Goal: Task Accomplishment & Management: Manage account settings

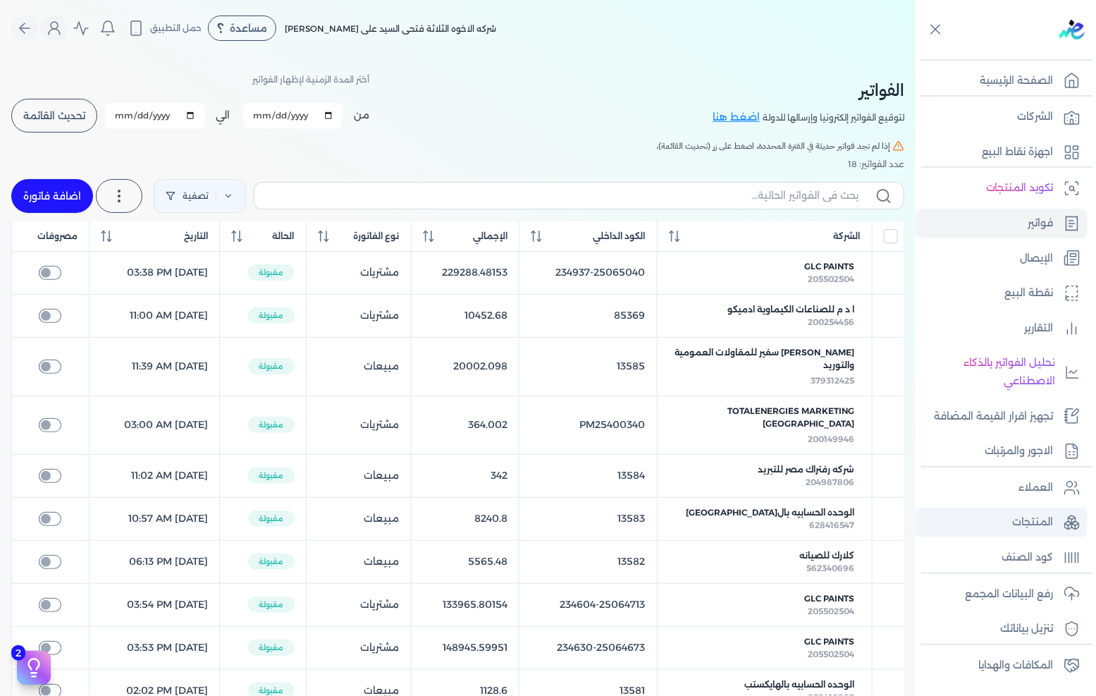
click at [1026, 519] on p "المنتجات" at bounding box center [1033, 522] width 41 height 18
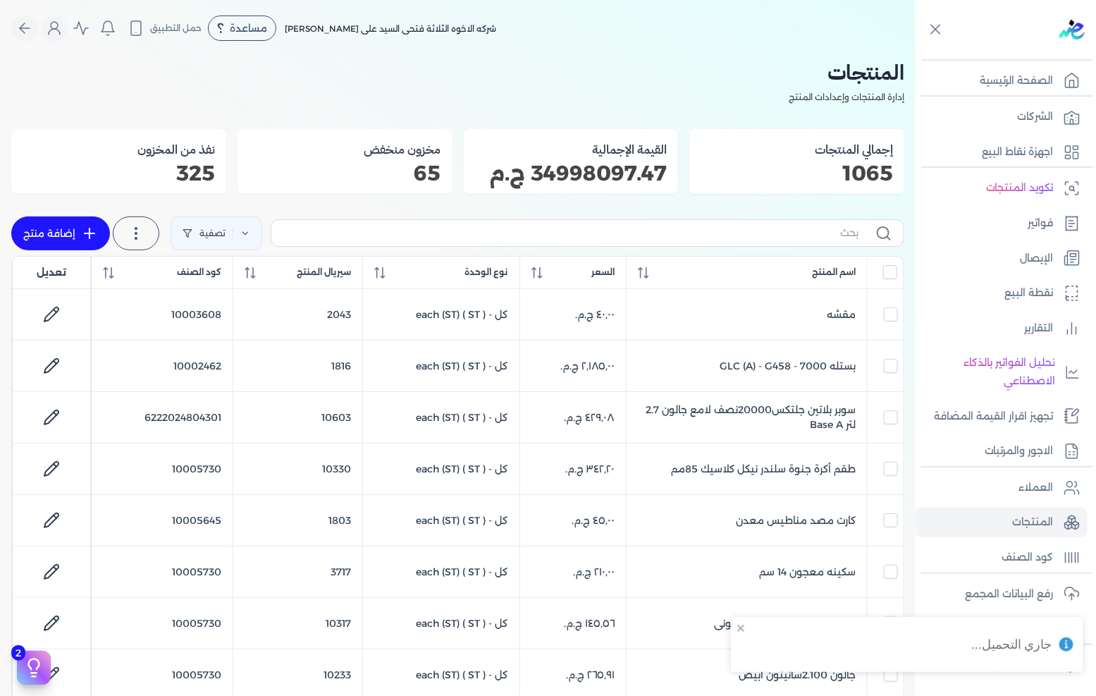
click at [760, 245] on label at bounding box center [588, 232] width 634 height 27
click at [760, 240] on input "text" at bounding box center [571, 233] width 576 height 15
type input "نص"
checkbox input "false"
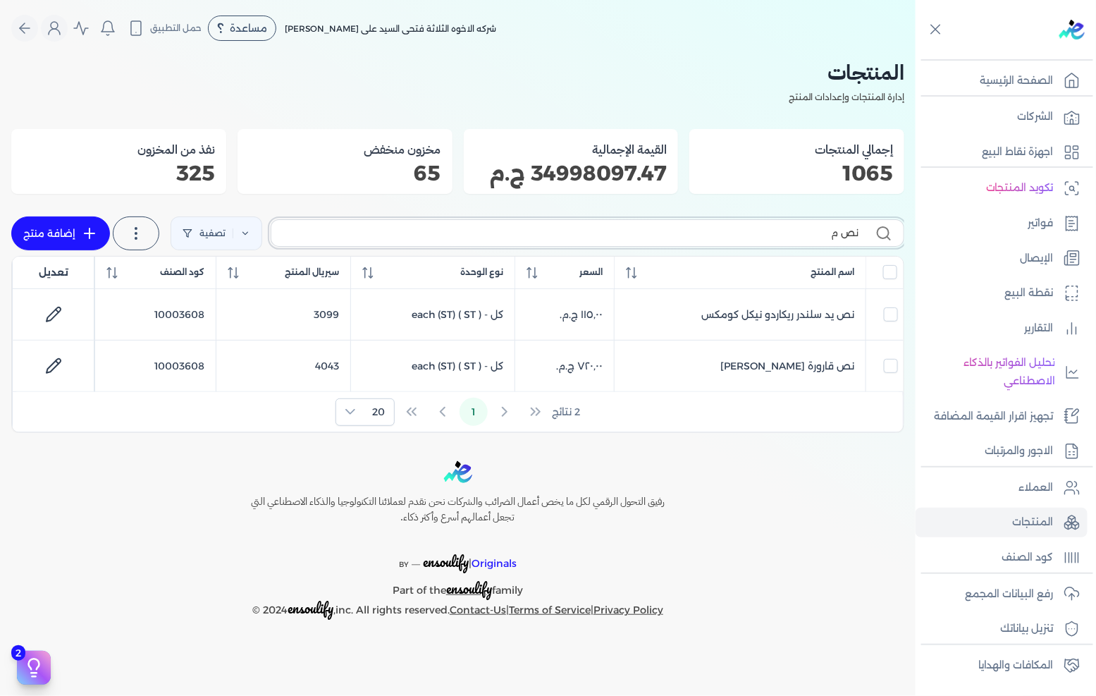
type input "نص من"
checkbox input "false"
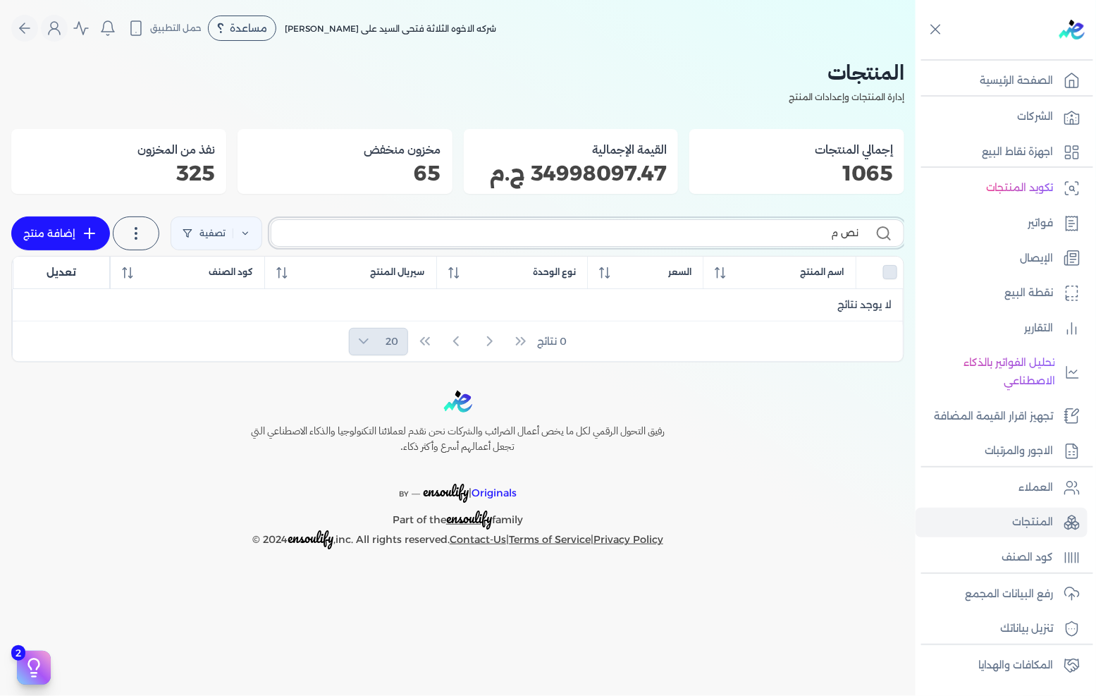
type input "نص"
checkbox input "false"
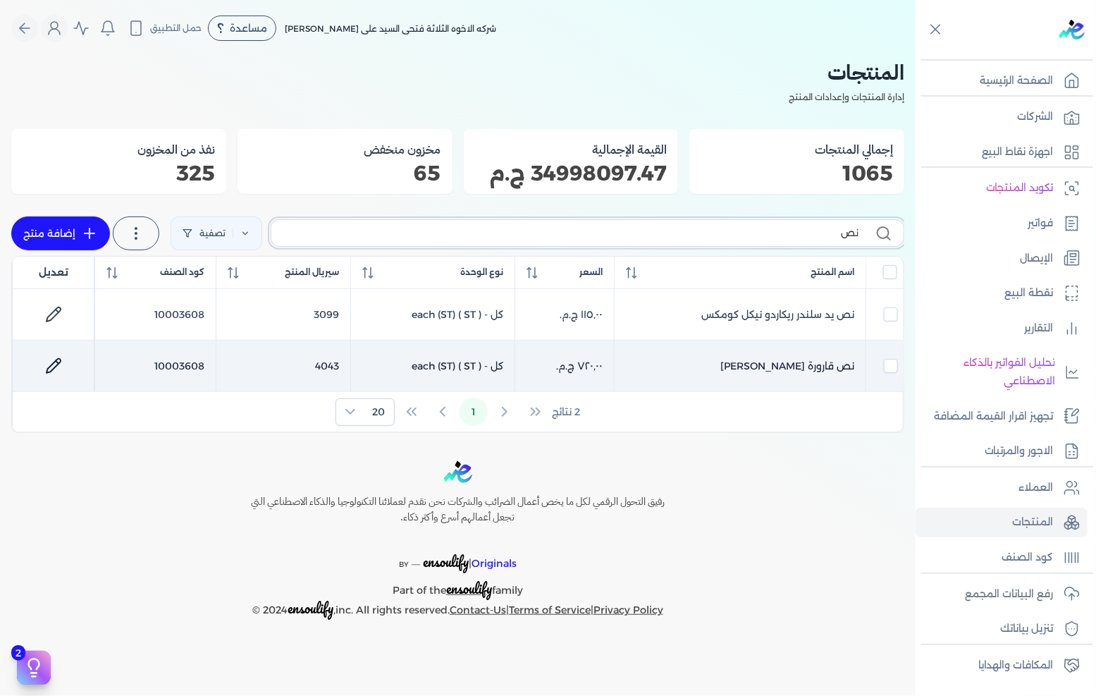
type input "نص"
click at [60, 357] on link at bounding box center [54, 366] width 34 height 34
select select "GS1"
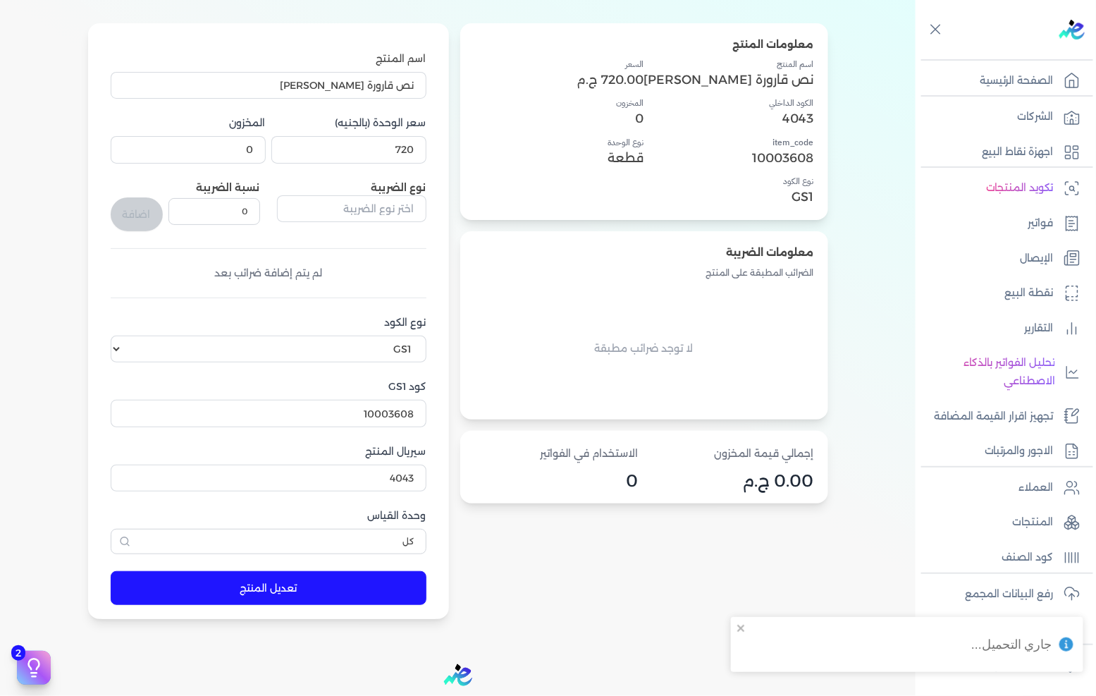
scroll to position [156, 0]
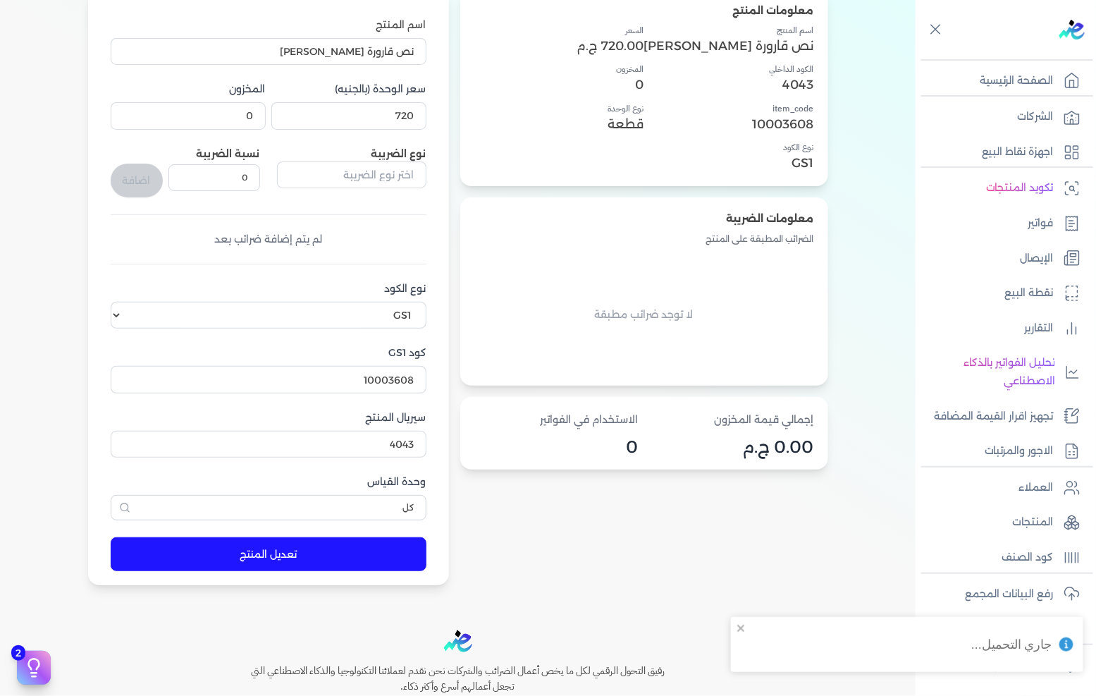
click at [307, 545] on button "تعديل المنتج" at bounding box center [269, 554] width 316 height 34
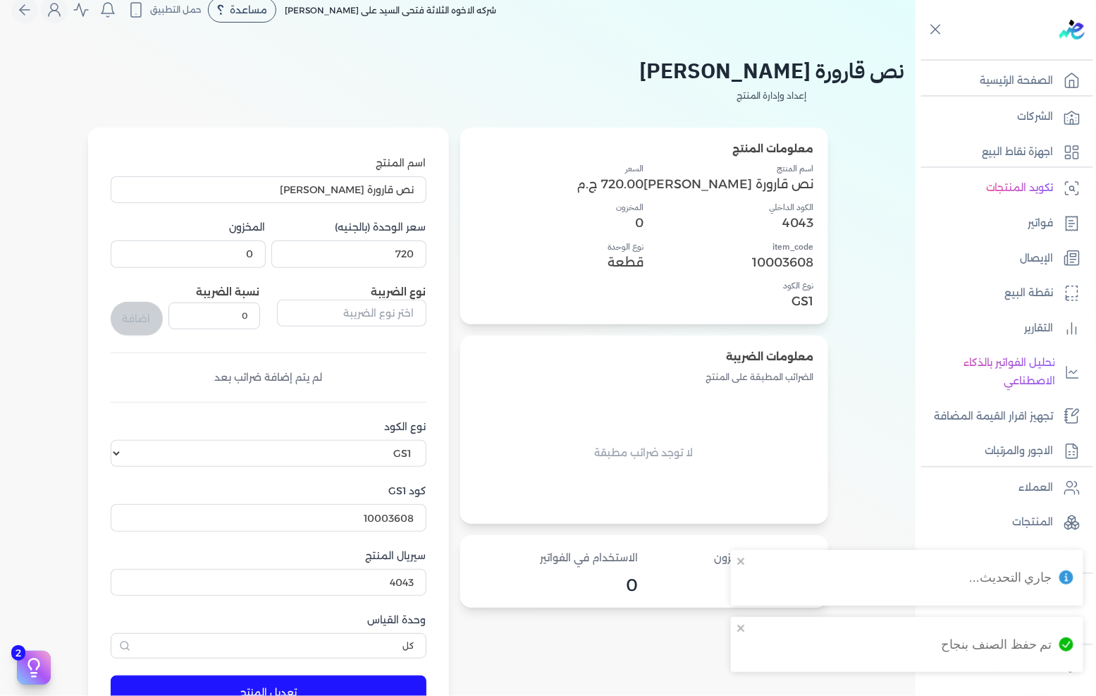
scroll to position [0, 0]
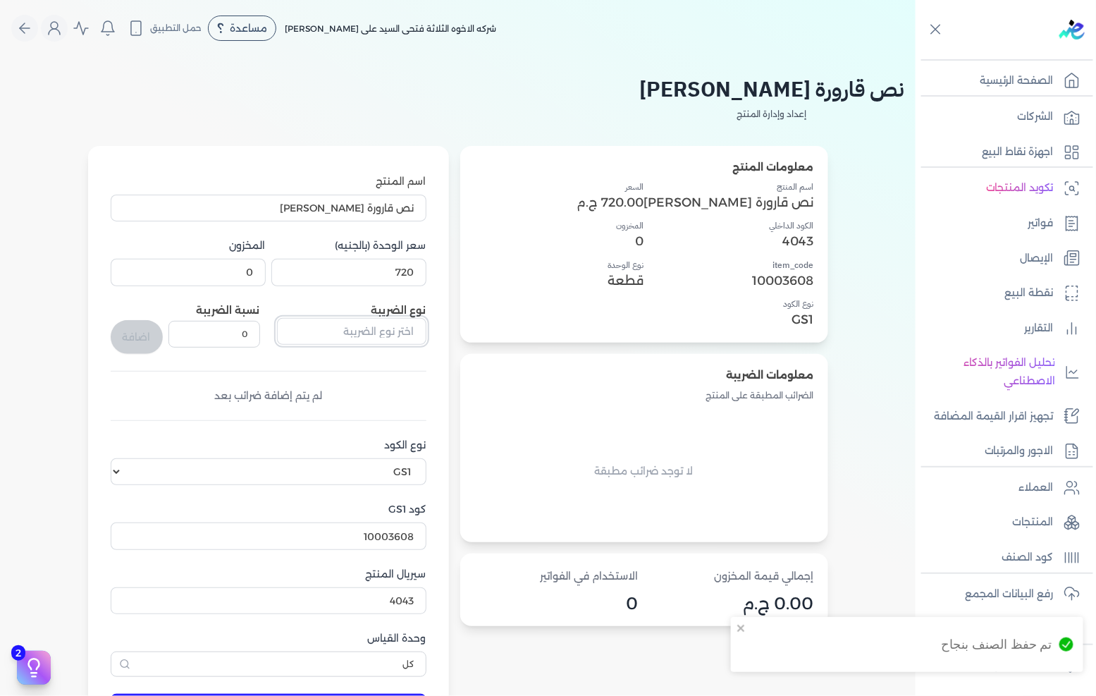
click at [395, 336] on input "text" at bounding box center [351, 331] width 149 height 27
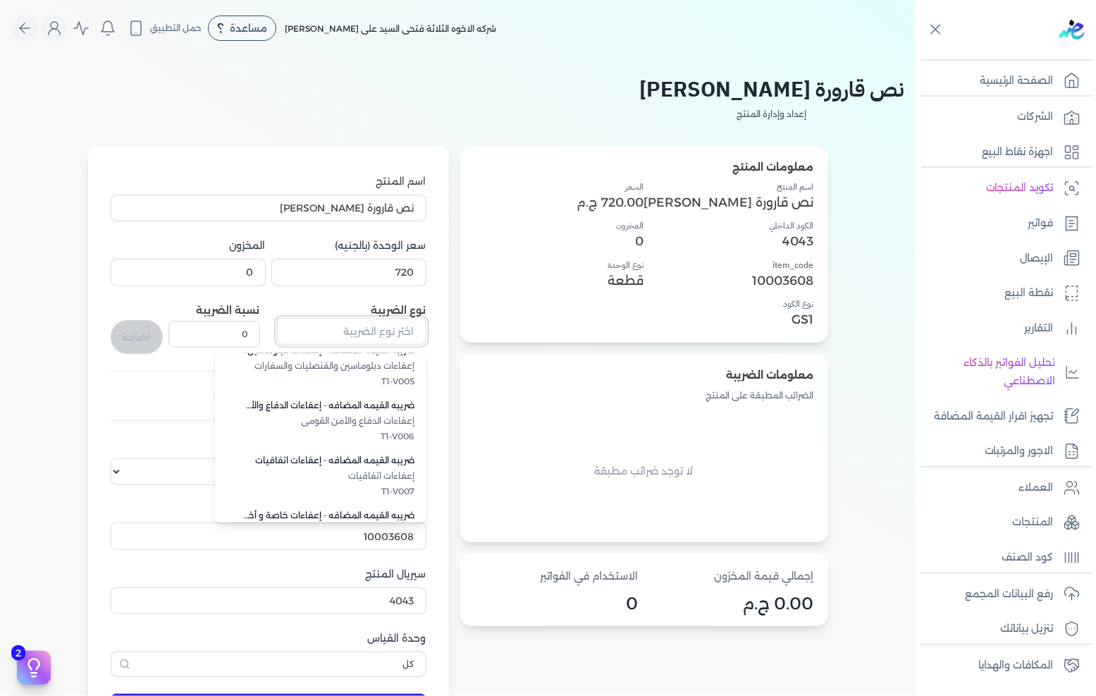
scroll to position [385, 0]
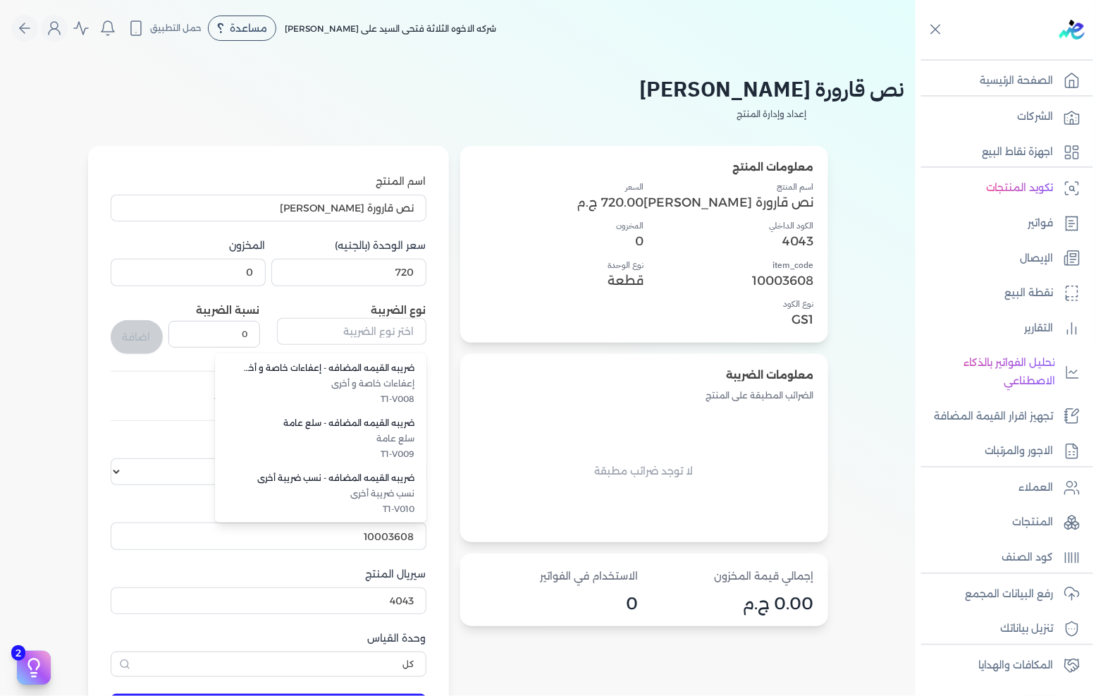
click at [415, 438] on span "سلع عامة" at bounding box center [329, 438] width 172 height 13
type input "ضريبه القيمه المضافه - سلع عامة"
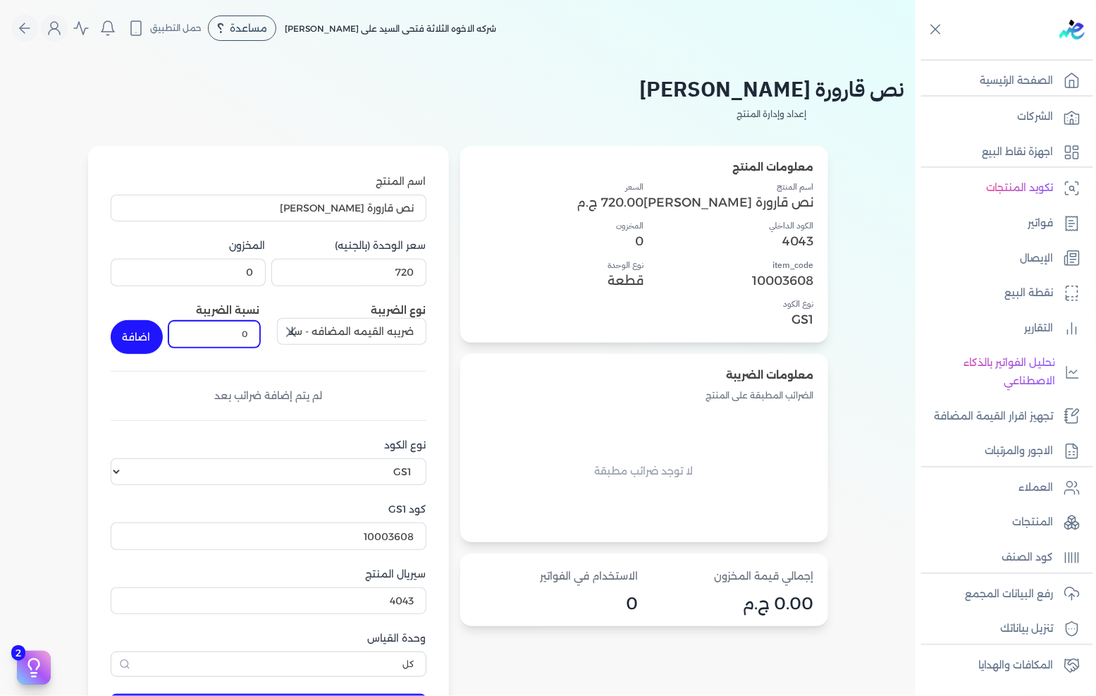
click at [260, 333] on input "0" at bounding box center [214, 334] width 92 height 27
type input "14"
click at [163, 337] on button "اضافة" at bounding box center [137, 337] width 52 height 34
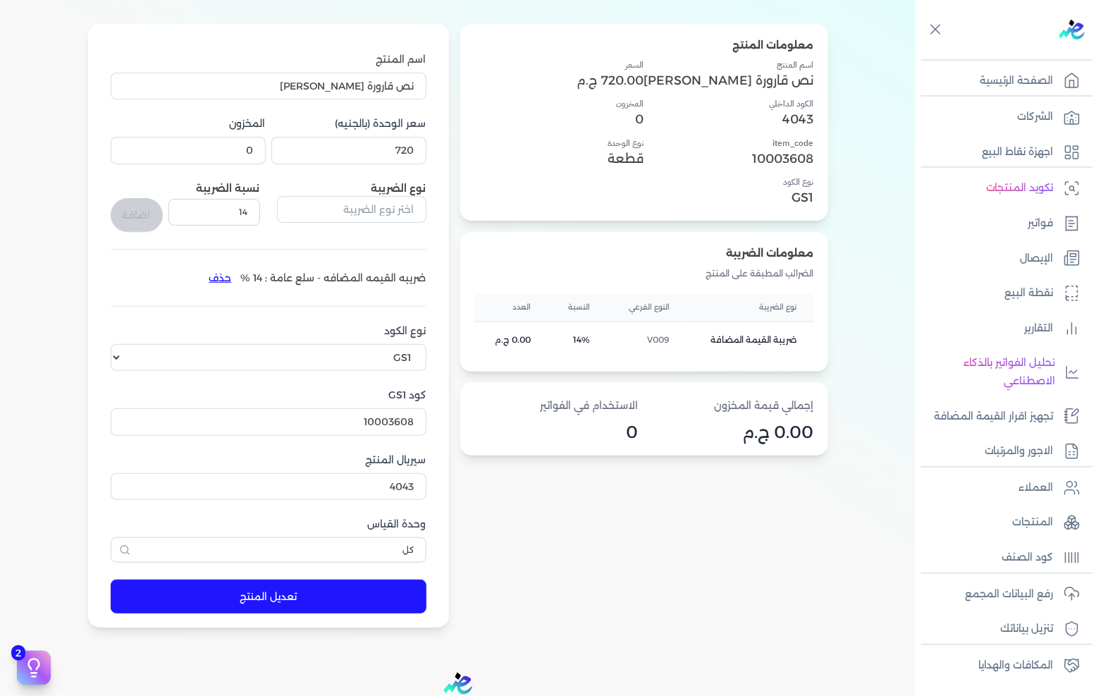
scroll to position [283, 0]
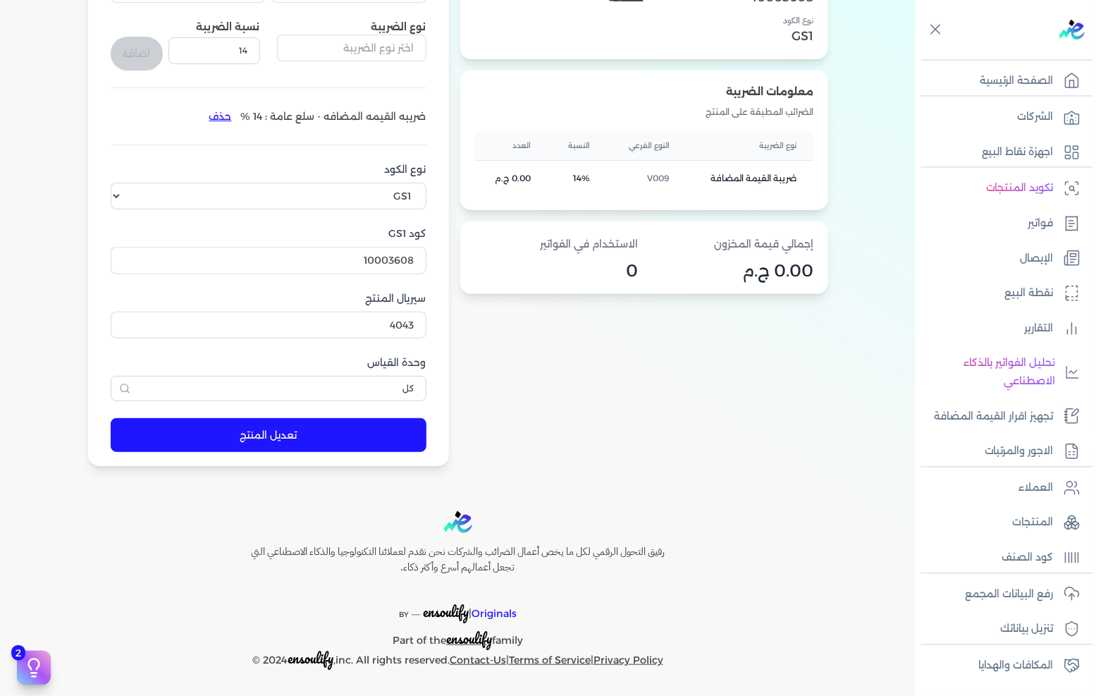
click at [347, 438] on button "تعديل المنتج" at bounding box center [269, 435] width 316 height 34
click at [1051, 519] on p "المنتجات" at bounding box center [1033, 522] width 41 height 18
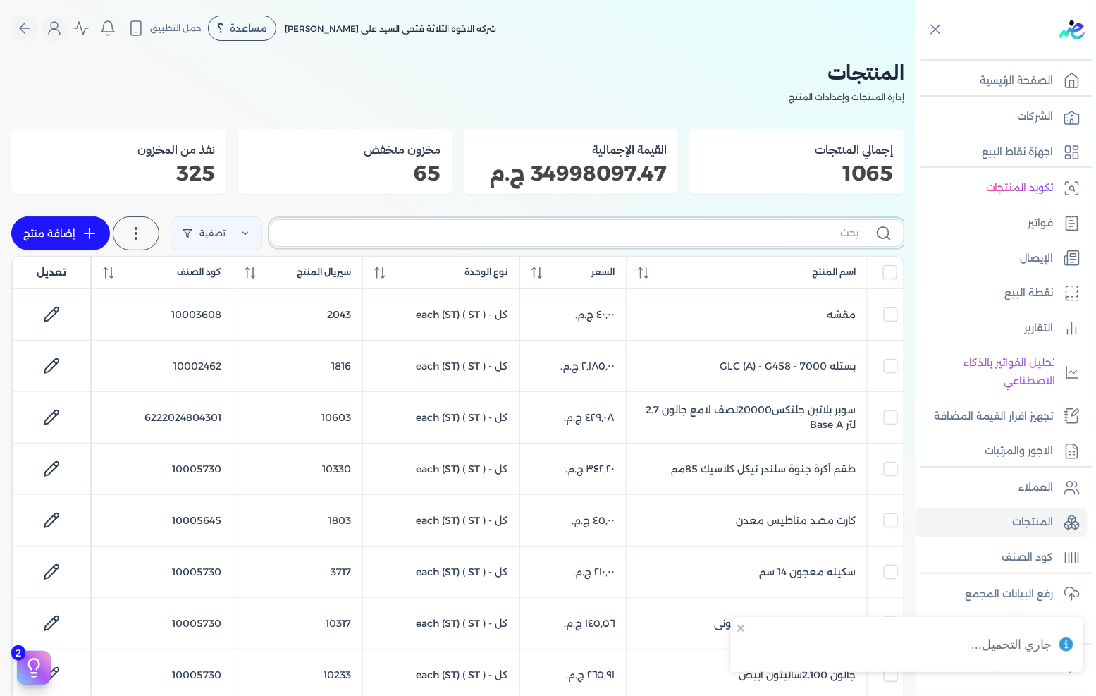
click at [798, 236] on input "text" at bounding box center [571, 233] width 576 height 15
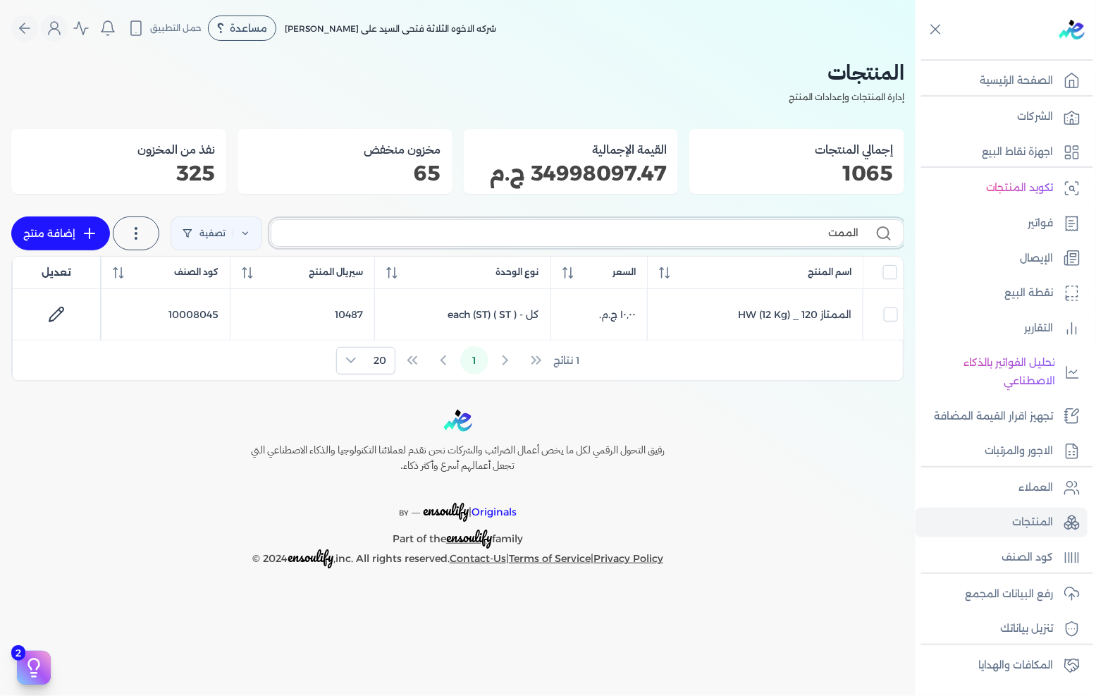
type input "الممتا"
checkbox input "false"
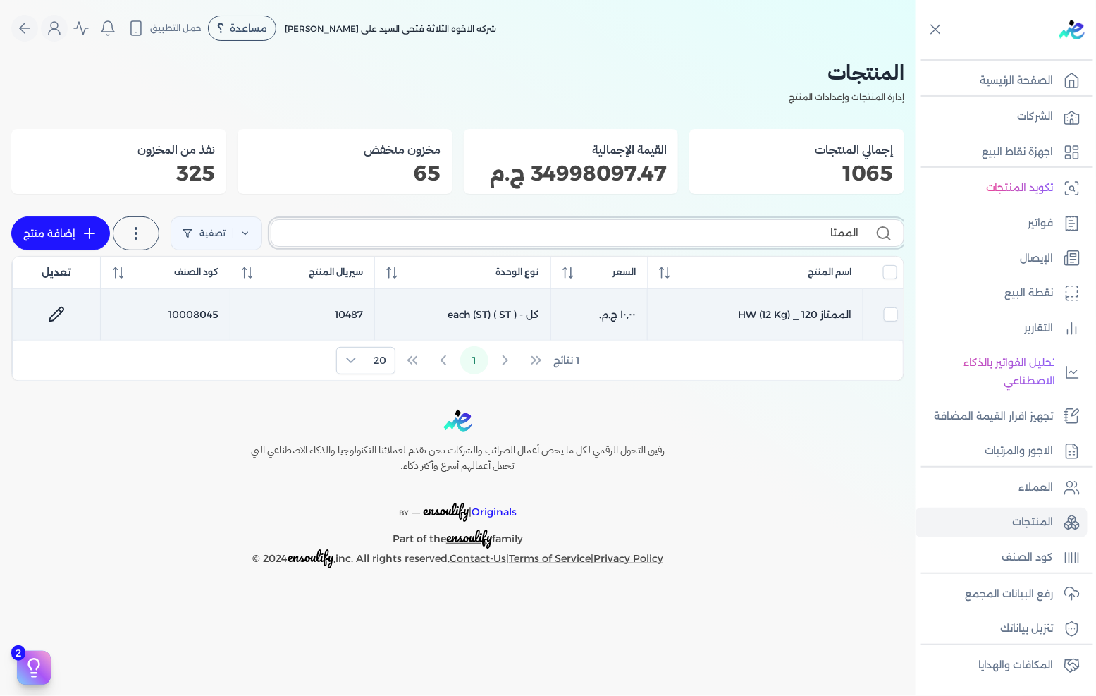
type input "الممتا"
click at [59, 310] on icon at bounding box center [56, 314] width 17 height 17
select select "GS1"
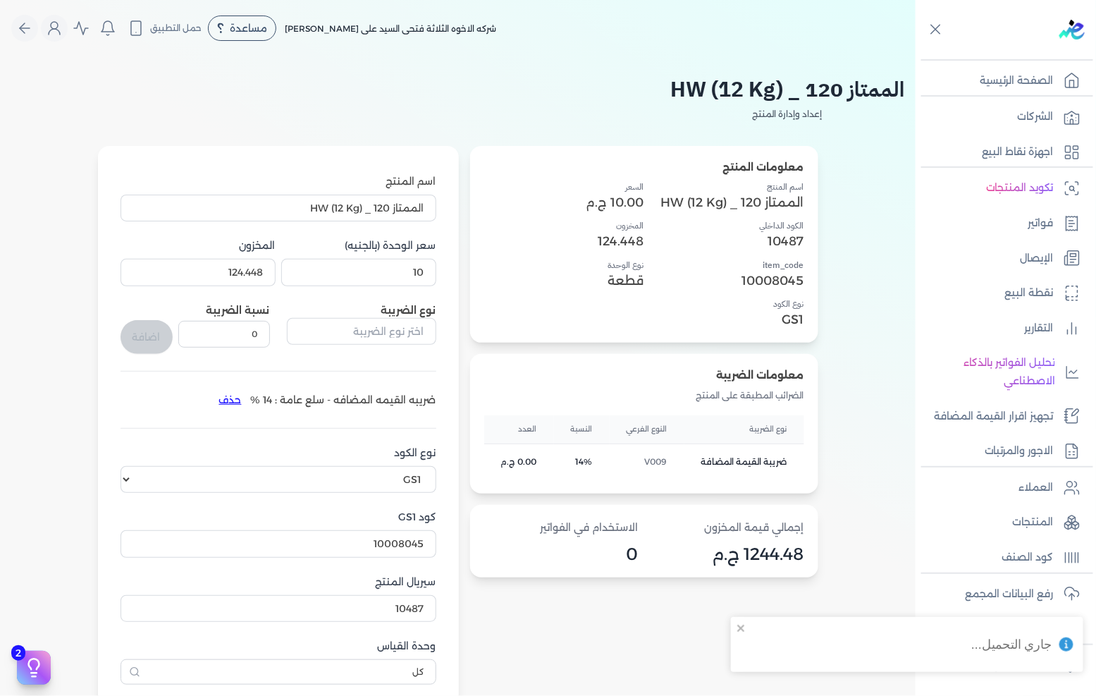
click at [234, 398] on button "حذف" at bounding box center [230, 399] width 41 height 23
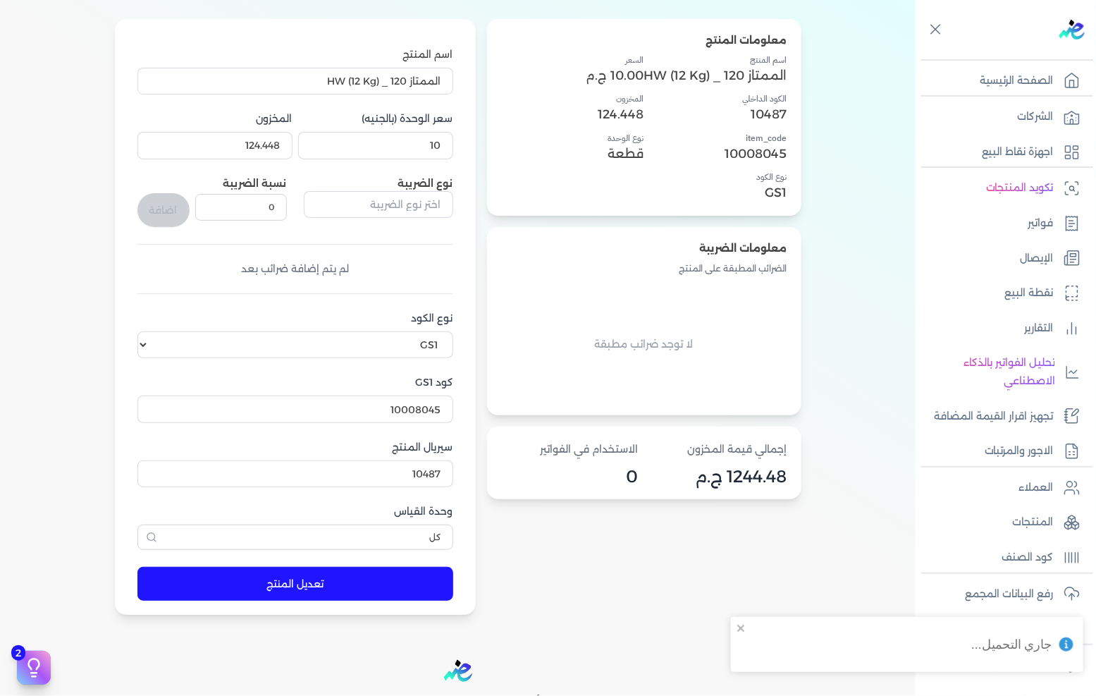
scroll to position [276, 0]
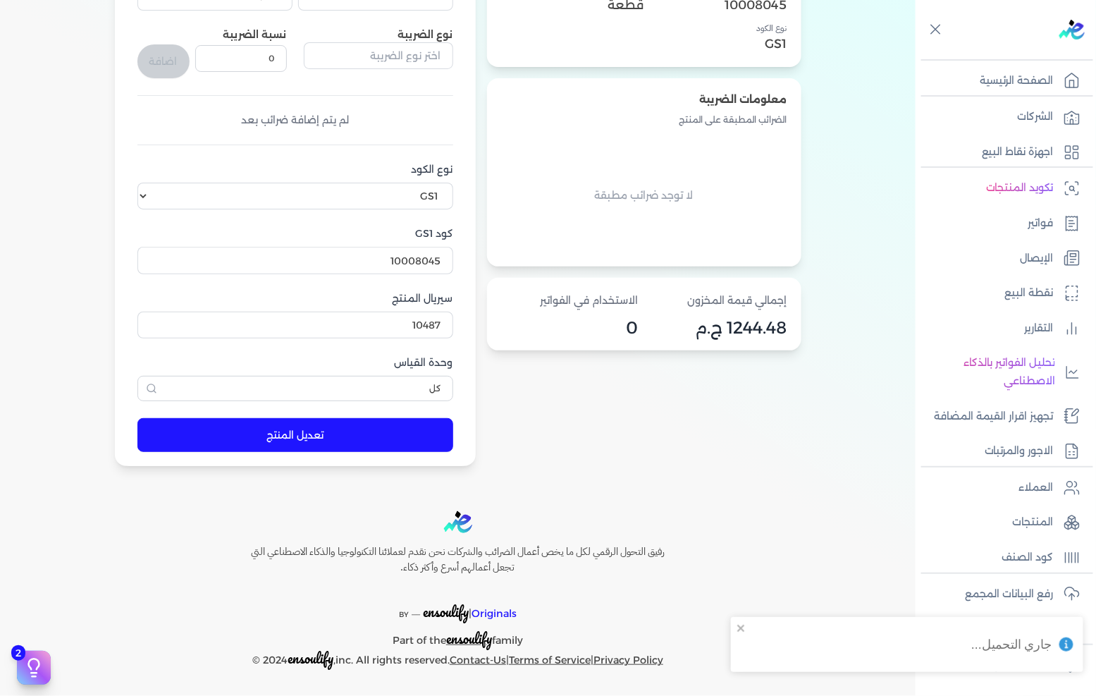
click at [340, 439] on button "تعديل المنتج" at bounding box center [295, 435] width 316 height 34
click at [1020, 513] on p "المنتجات" at bounding box center [1033, 522] width 41 height 18
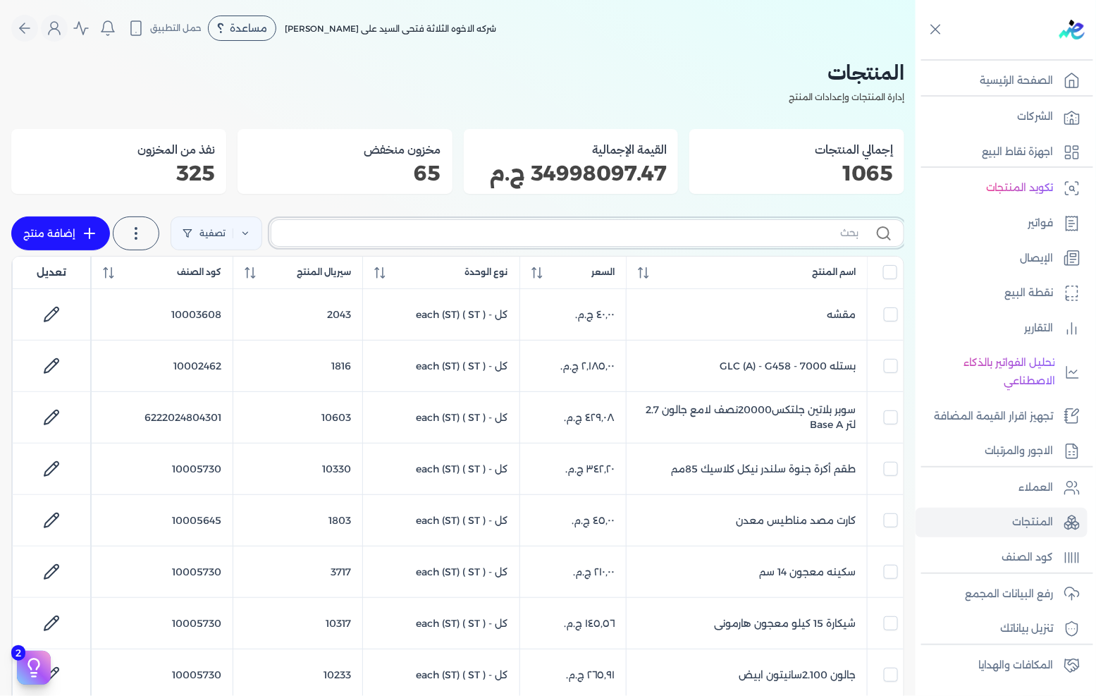
click at [665, 230] on input "text" at bounding box center [571, 233] width 576 height 15
paste input "سوبر بلاتين جلتكس20000نصف لامع بستلة 9 لتر Base A"
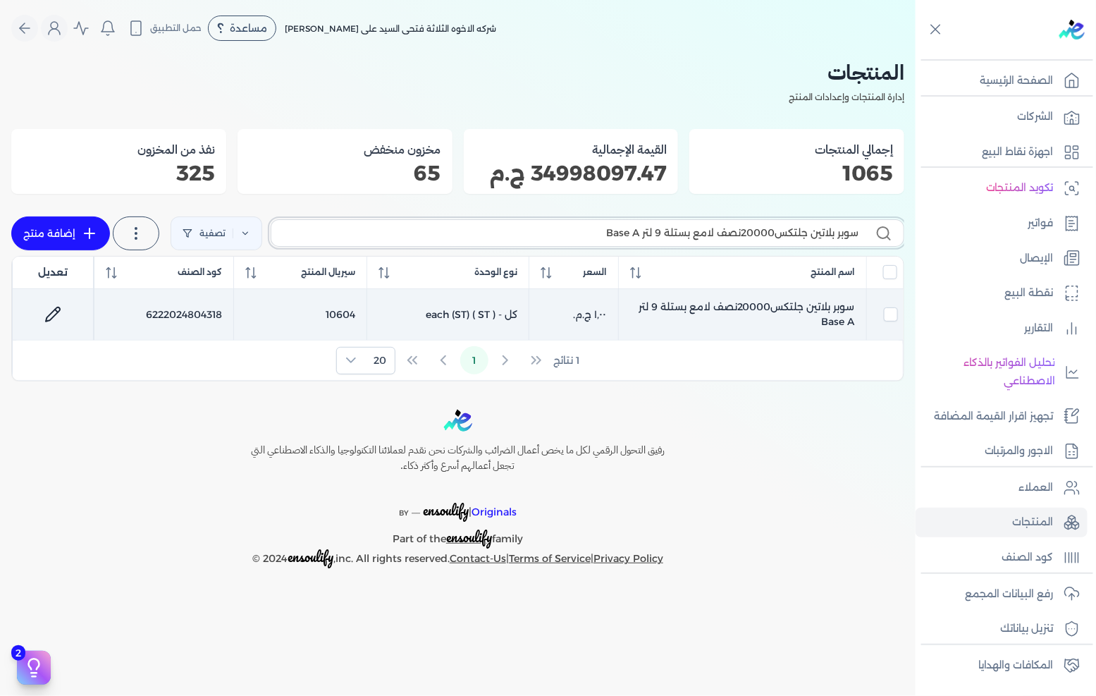
type input "سوبر بلاتين جلتكس20000نصف لامع بستلة 9 لتر Base A"
click at [52, 308] on icon at bounding box center [52, 314] width 17 height 17
select select "GS1"
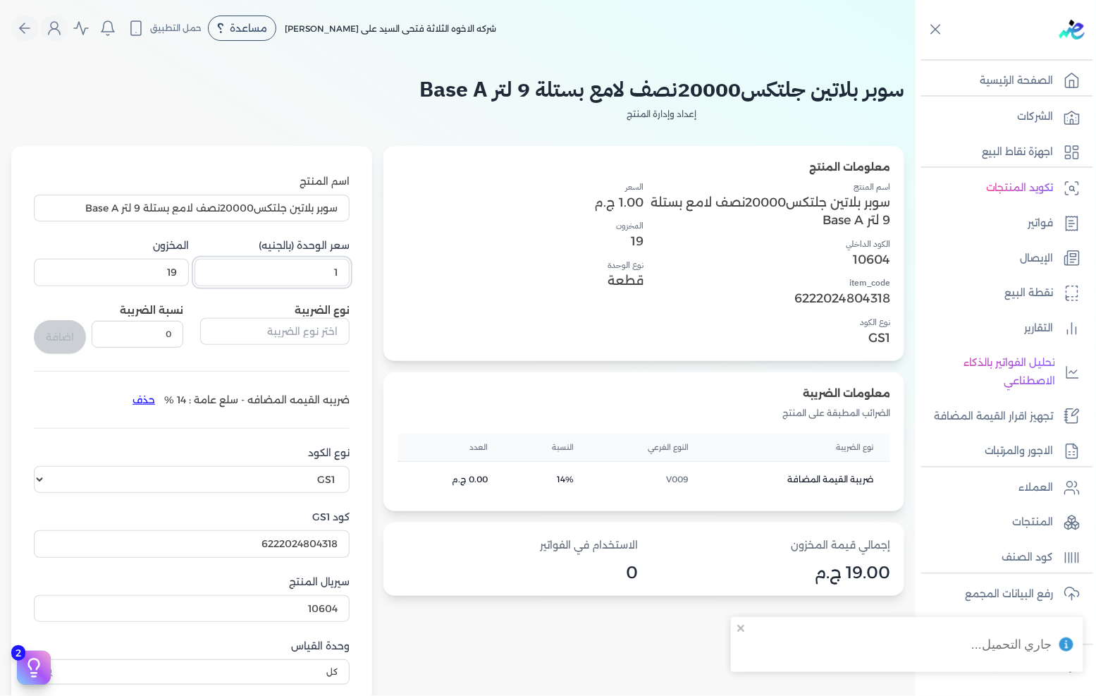
click at [336, 277] on input "1" at bounding box center [272, 272] width 155 height 27
paste input "271.20"
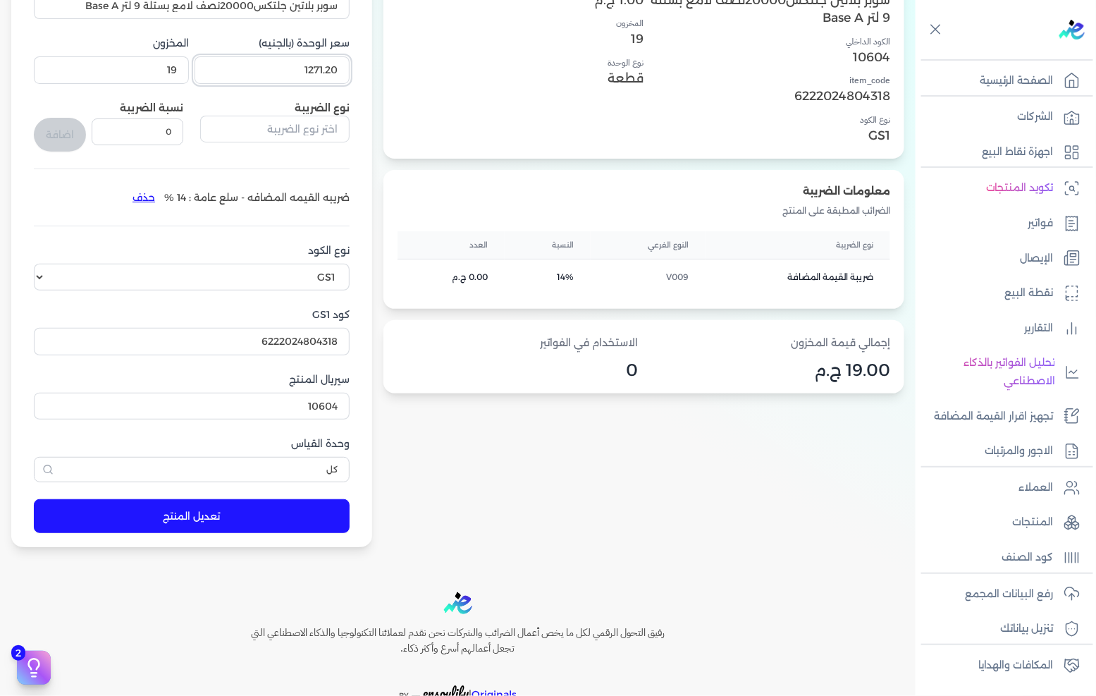
scroll to position [235, 0]
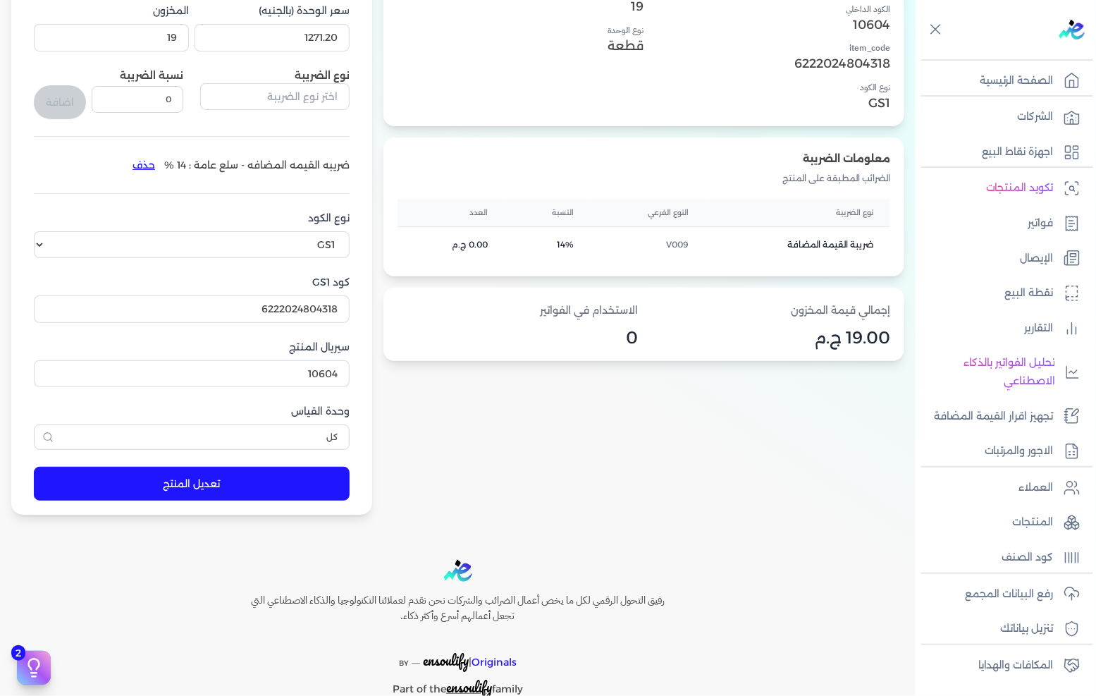
type input "1271.2"
click at [271, 475] on button "تعديل المنتج" at bounding box center [192, 484] width 316 height 34
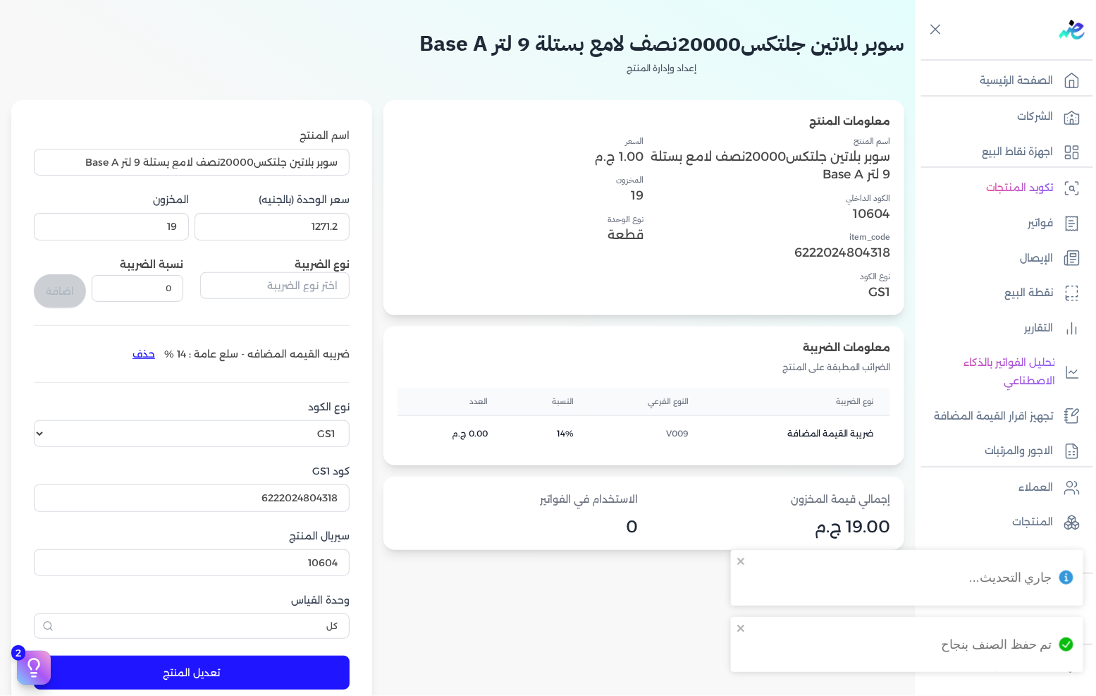
scroll to position [0, 0]
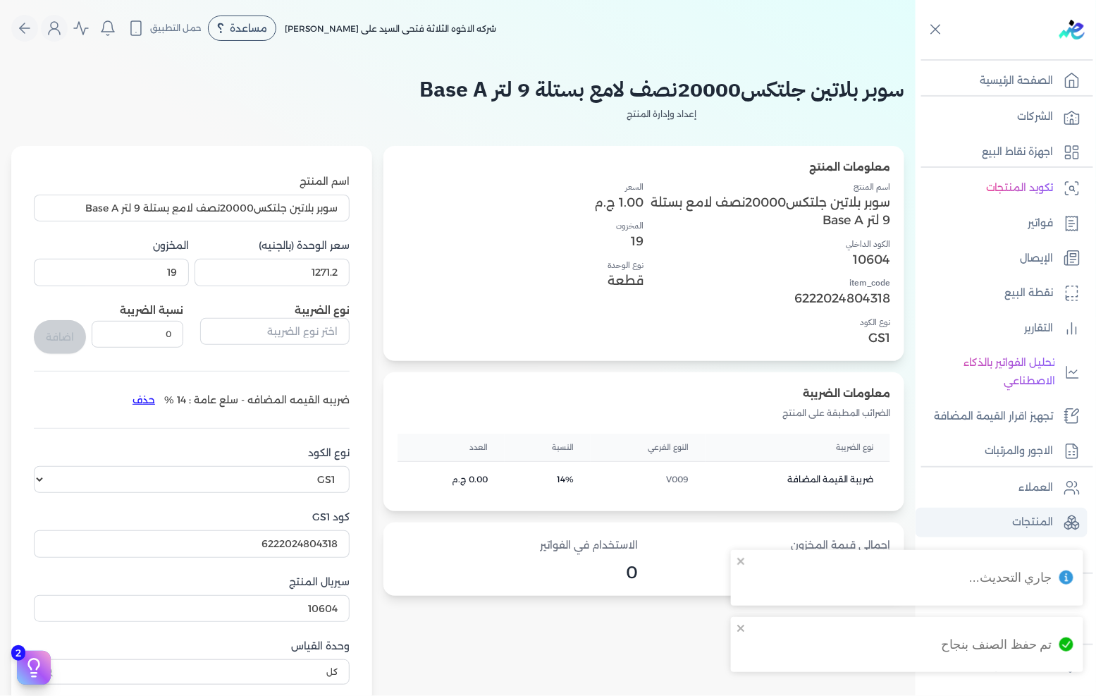
click at [1030, 517] on p "المنتجات" at bounding box center [1033, 522] width 41 height 18
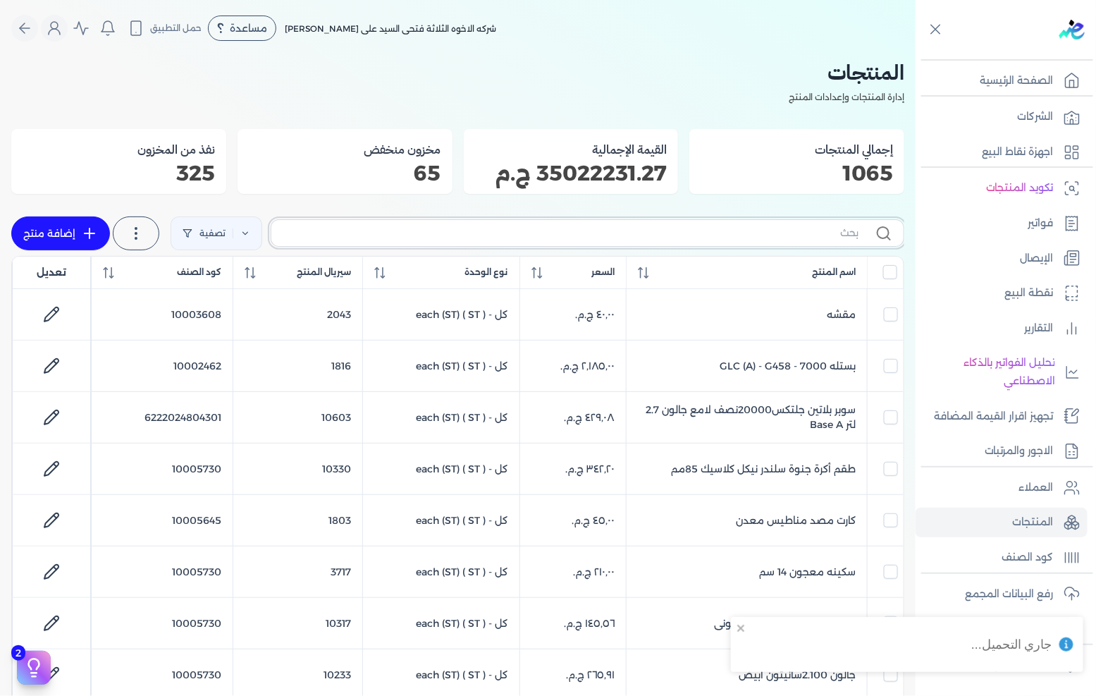
click at [736, 236] on input "text" at bounding box center [571, 233] width 576 height 15
paste input "سوبر بلاتين جلتكس15000حريري بستلة 9 لتر Base A"
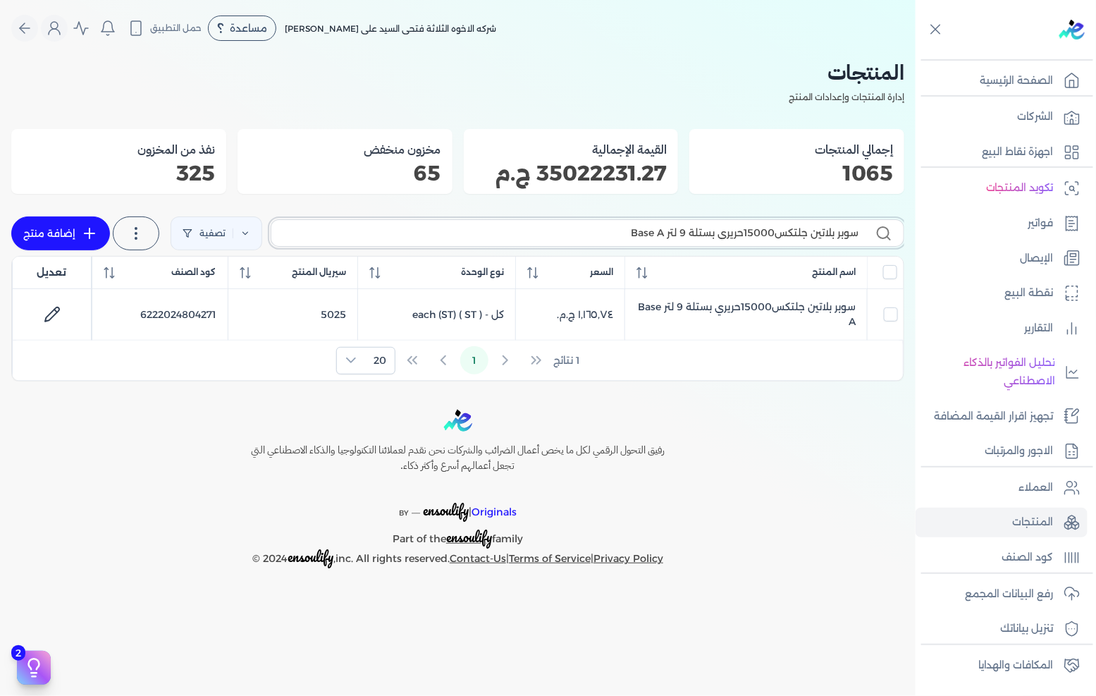
click at [761, 226] on input "سوبر بلاتين جلتكس15000حريري بستلة 9 لتر Base A" at bounding box center [571, 233] width 576 height 15
paste input "لتكس 15000 بستلة 9 لتر"
type input "جلتكس 15000 بستلة 9 لتر"
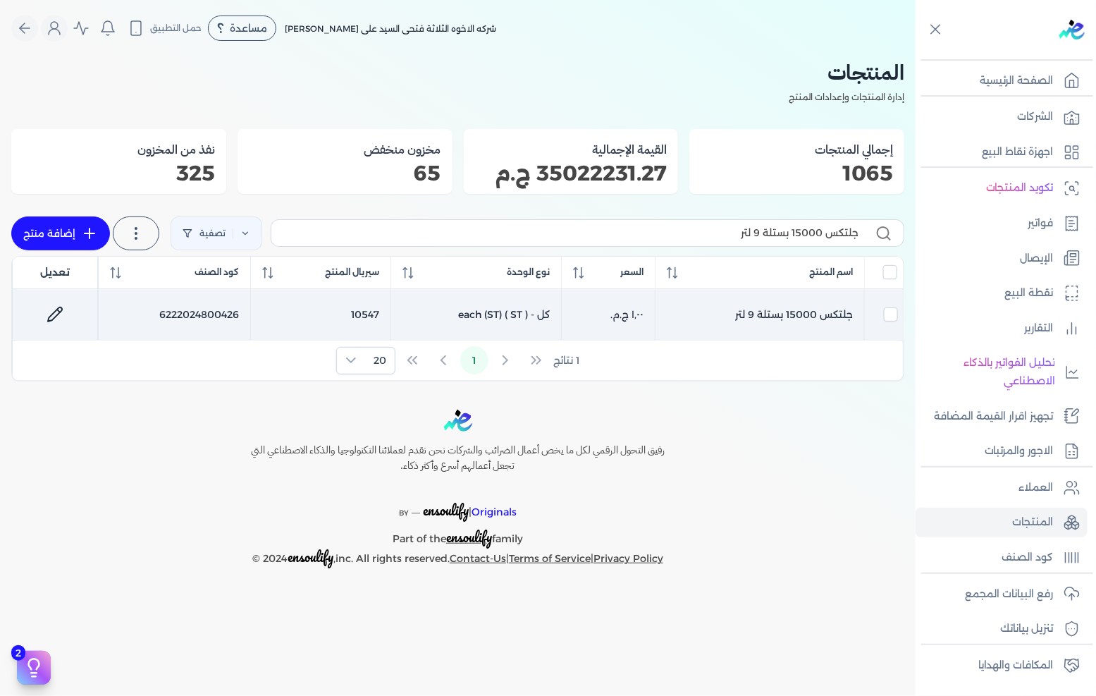
click at [61, 316] on icon at bounding box center [55, 314] width 17 height 17
select select "GS1"
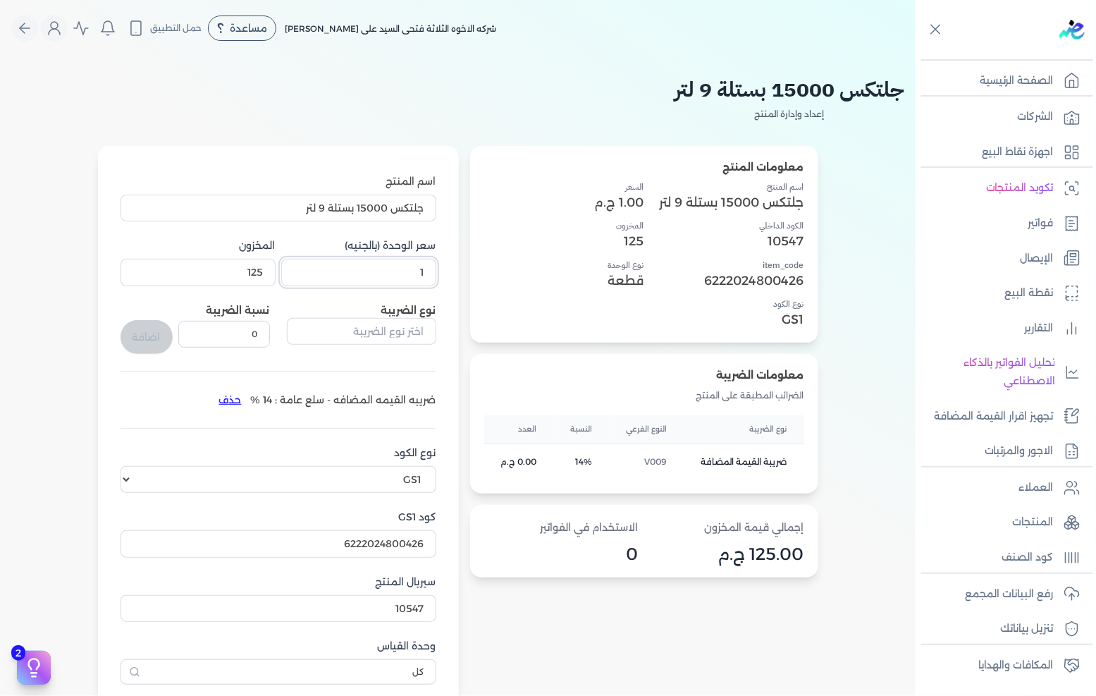
click at [412, 279] on input "1" at bounding box center [358, 272] width 155 height 27
click at [411, 271] on input "1" at bounding box center [358, 272] width 155 height 27
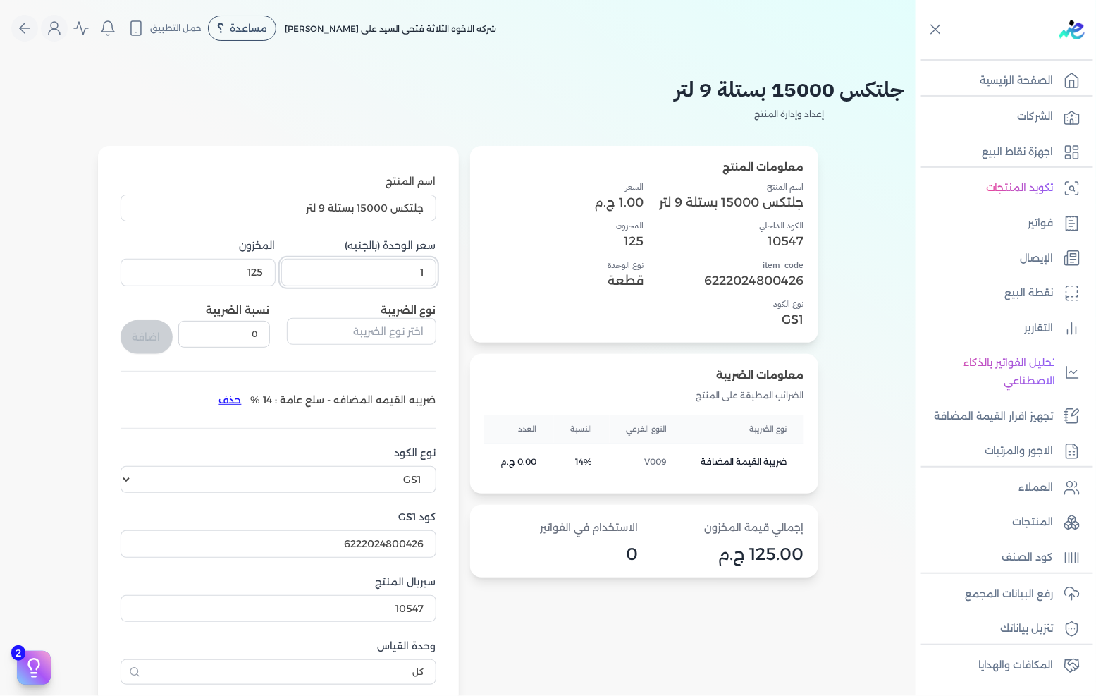
click at [411, 271] on input "1" at bounding box center [358, 272] width 155 height 27
paste input "118.05"
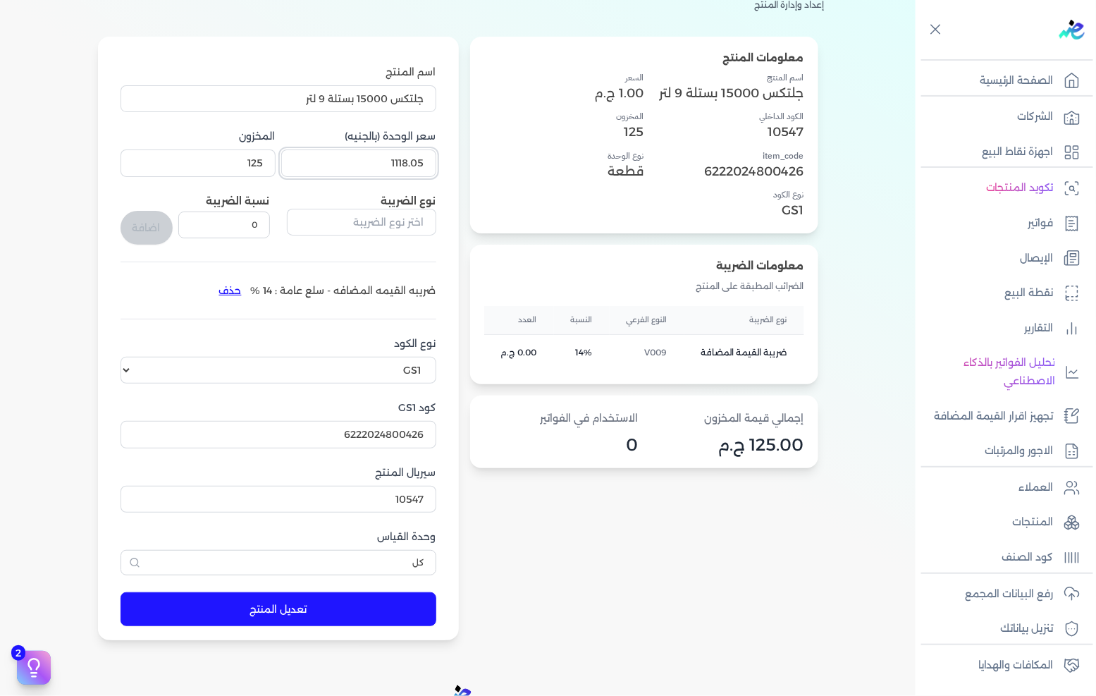
scroll to position [235, 0]
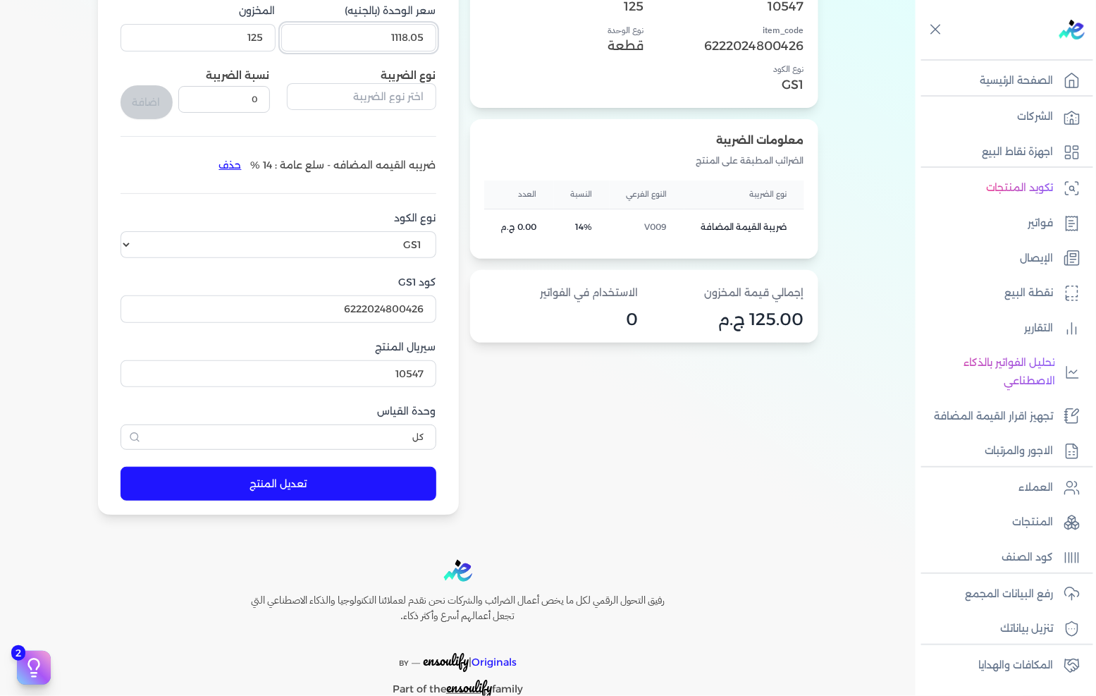
type input "1118.05"
click at [359, 481] on button "تعديل المنتج" at bounding box center [279, 484] width 316 height 34
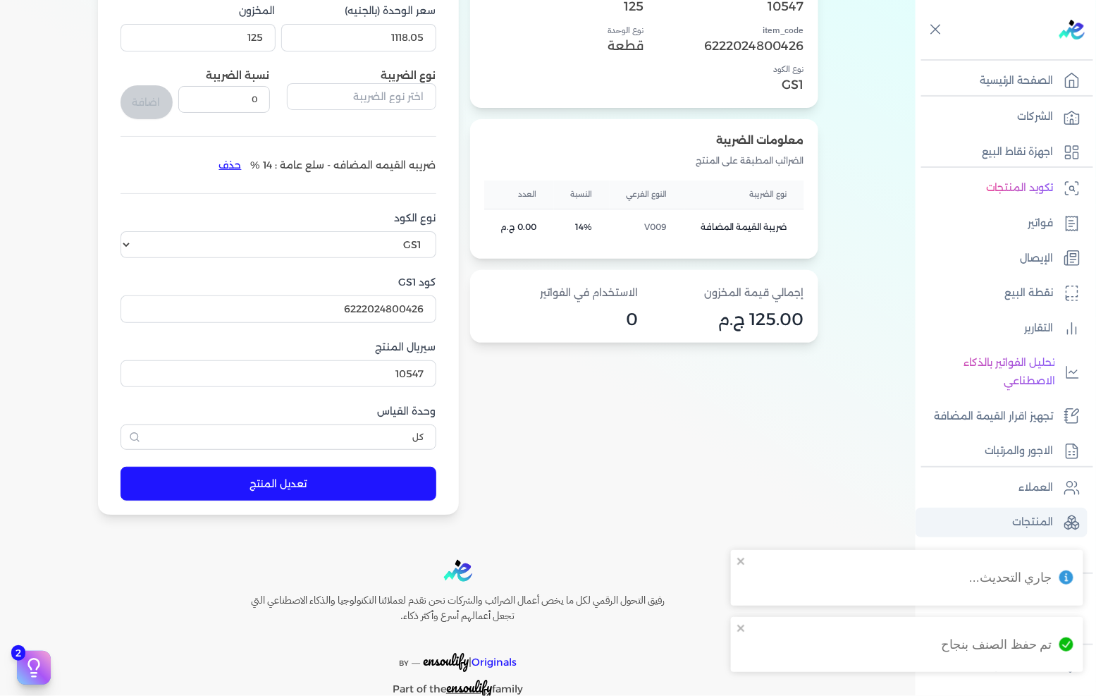
click at [994, 517] on link "المنتجات" at bounding box center [1001, 522] width 172 height 30
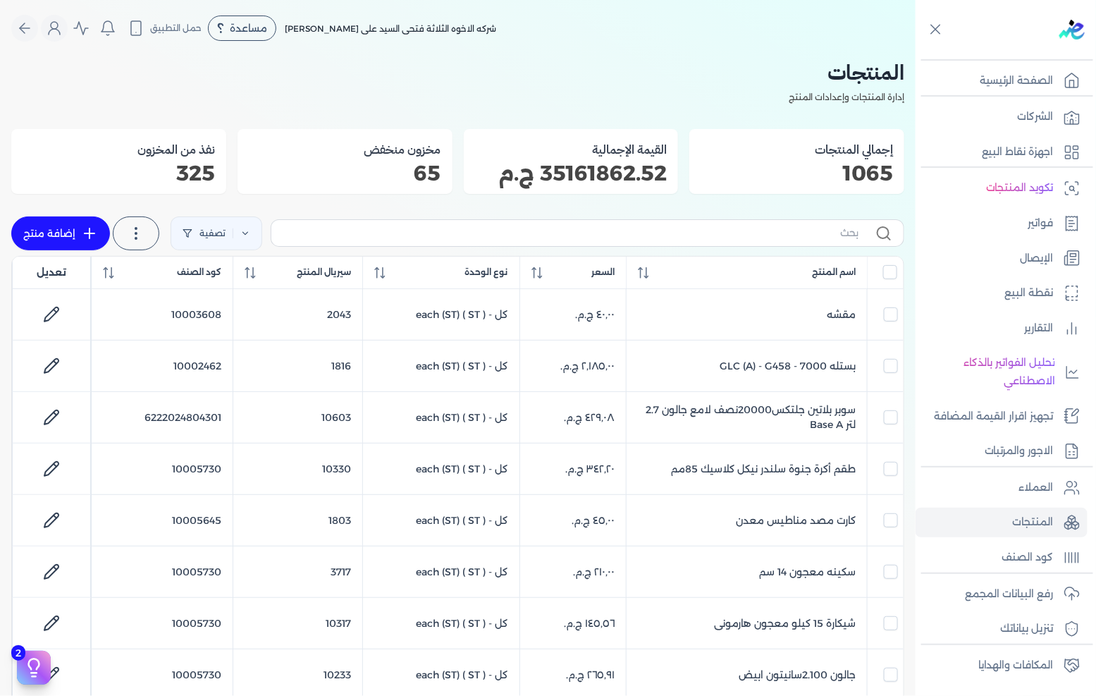
click at [668, 245] on label at bounding box center [588, 232] width 634 height 27
click at [668, 240] on input "text" at bounding box center [571, 233] width 576 height 15
click at [672, 240] on input "text" at bounding box center [571, 233] width 576 height 15
paste input "سوبر بلاتين جلتكس15000حريري علبة 0.900 لتر Base A"
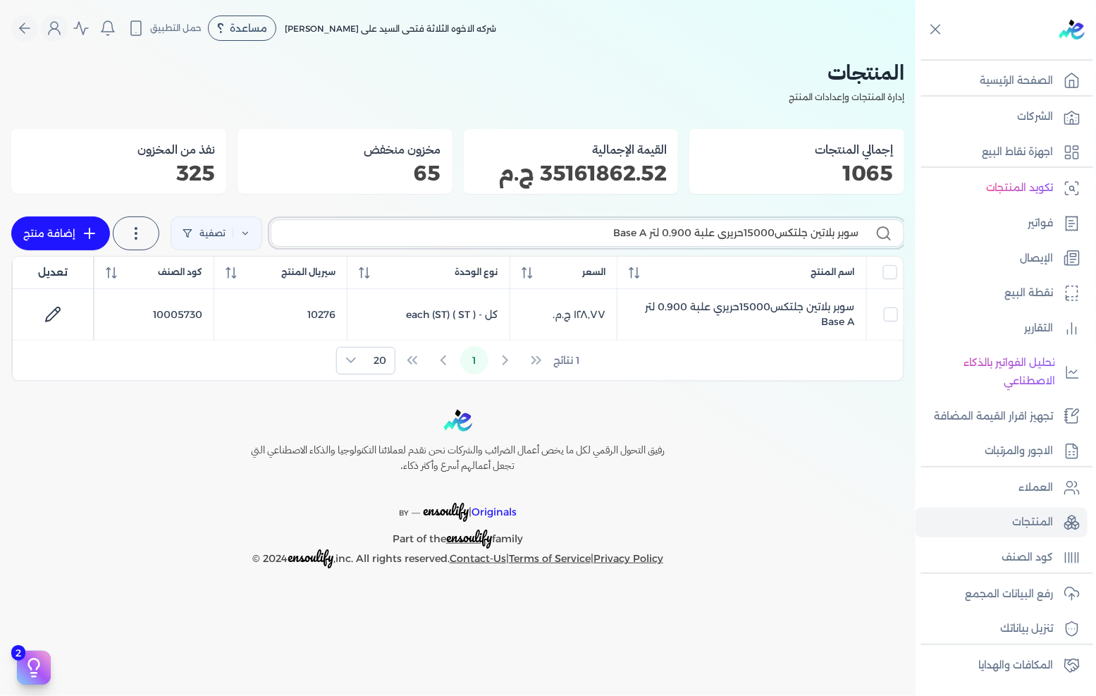
click at [701, 234] on input "سوبر بلاتين جلتكس15000حريري علبة 0.900 لتر Base A" at bounding box center [571, 233] width 576 height 15
paste input "لتكس 20000 نصف لامع جالون 2.5 لتر"
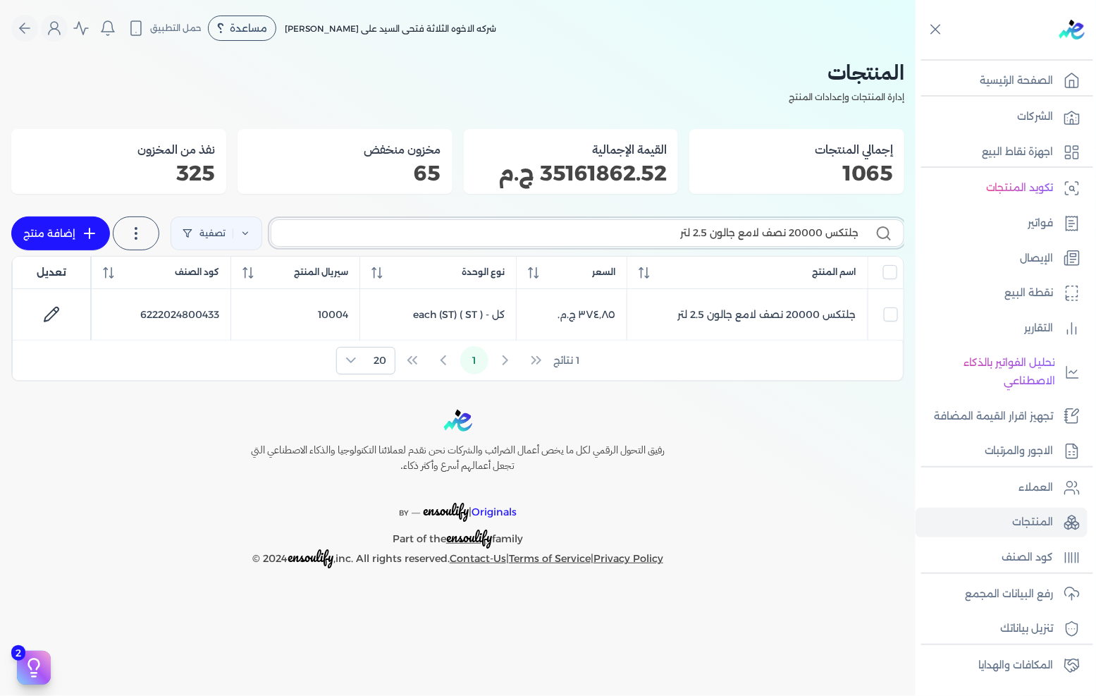
click at [646, 230] on input "جلتكس 20000 نصف لامع جالون 2.5 لتر" at bounding box center [571, 233] width 576 height 15
paste input "لاستيك بستلة 9"
click at [648, 242] on label "جلتكس 20000 نصف لامع بلاستيك بستلة 9 لتر" at bounding box center [588, 232] width 634 height 27
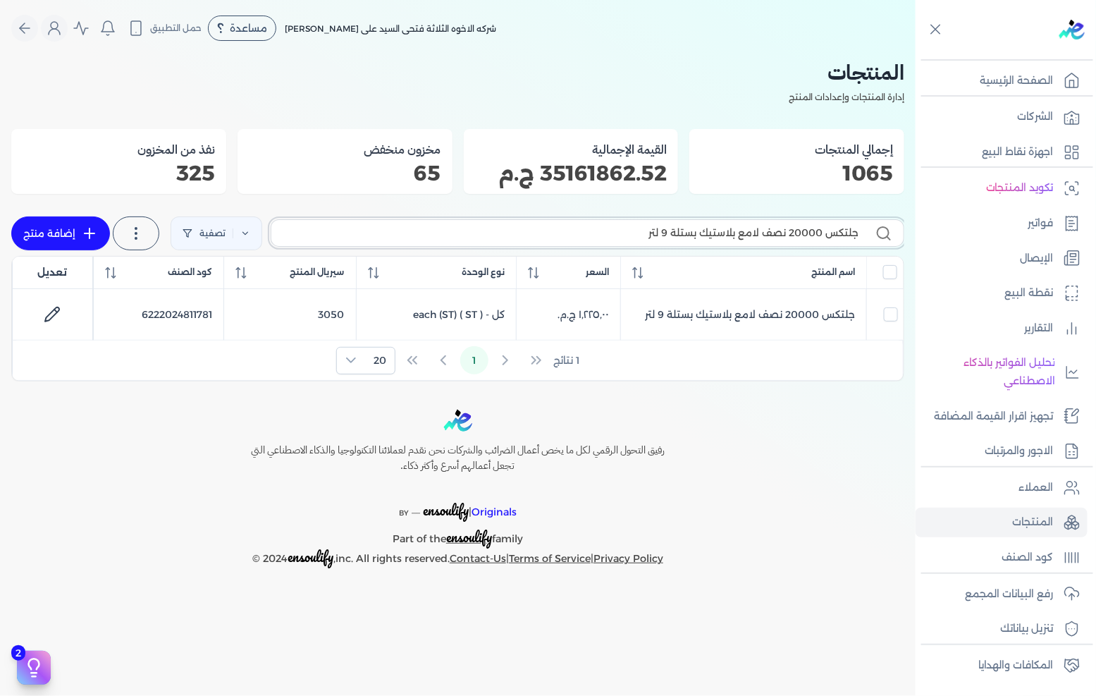
click at [648, 240] on input "جلتكس 20000 نصف لامع بلاستيك بستلة 9 لتر" at bounding box center [571, 233] width 576 height 15
click at [650, 237] on input "جلتكس 20000 نصف لامع بلاستيك بستلة 9 لتر" at bounding box center [571, 233] width 576 height 15
paste input "وبر بلاتين جلتكس15000حريري علبة 0.900 لتر Base B"
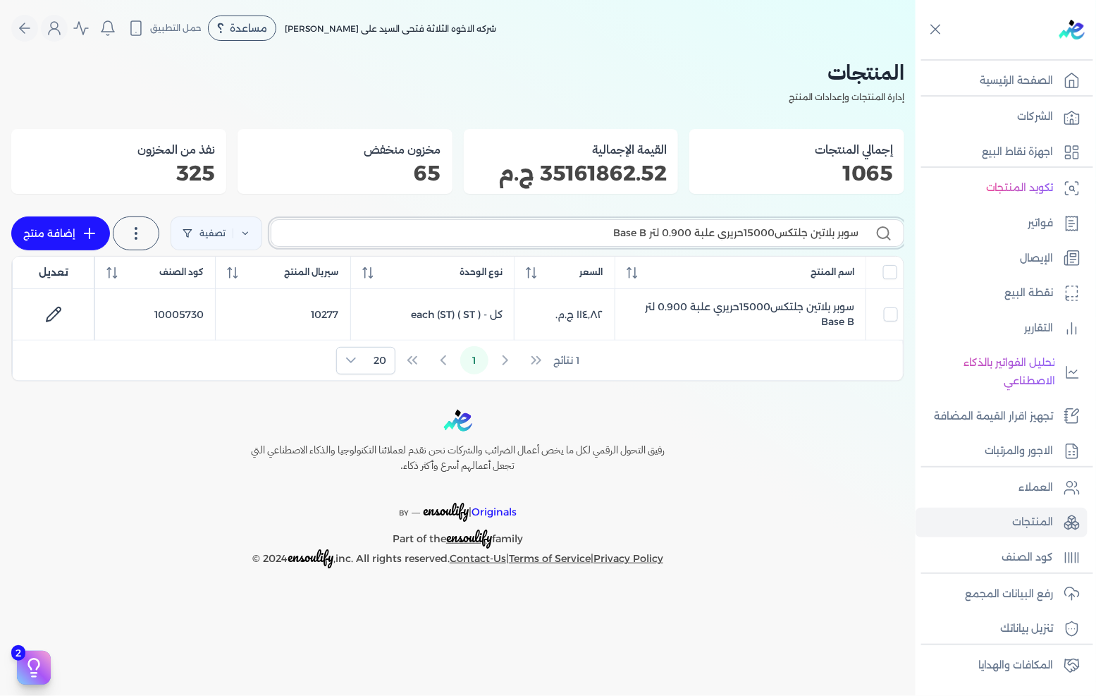
click at [615, 238] on input "سوبر بلاتين جلتكس15000حريري علبة 0.900 لتر Base B" at bounding box center [571, 233] width 576 height 15
paste input "لتكس 25000 لامع جالون 2.5 لتر"
click at [692, 230] on input "جلتكس 25000 لامع جالون 2.5 لتر" at bounding box center [571, 233] width 576 height 15
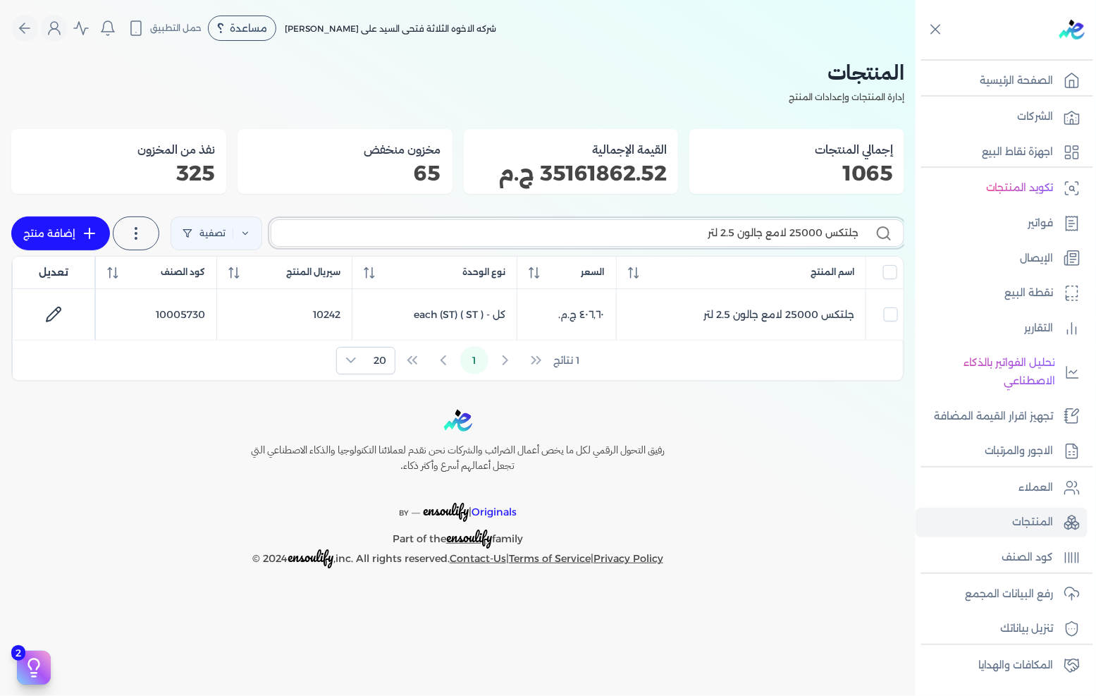
click at [692, 230] on input "جلتكس 25000 لامع جالون 2.5 لتر" at bounding box center [571, 233] width 576 height 15
paste input "وبر بلاتين جلتكس20000نصف لامع علبة 0.900 لتر Base A"
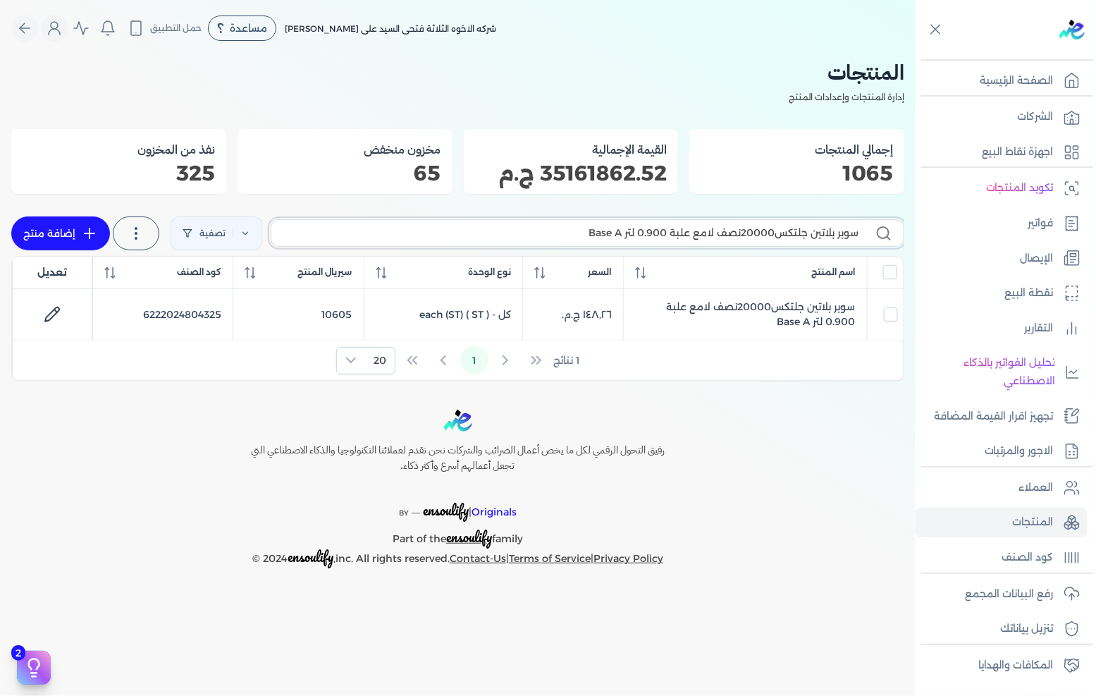
type input "سوبر بلاتين جلتكس20000نصف لامع علبة 0.900 لتر Base A"
click at [772, 414] on div "رفيق التحول الرقمي لكل ما يخص أعمال الضرائب والشركات نحن نقدم لعملائنا التكنولو…" at bounding box center [457, 488] width 915 height 159
click at [1031, 214] on p "فواتير" at bounding box center [1040, 223] width 25 height 18
